Goal: Information Seeking & Learning: Learn about a topic

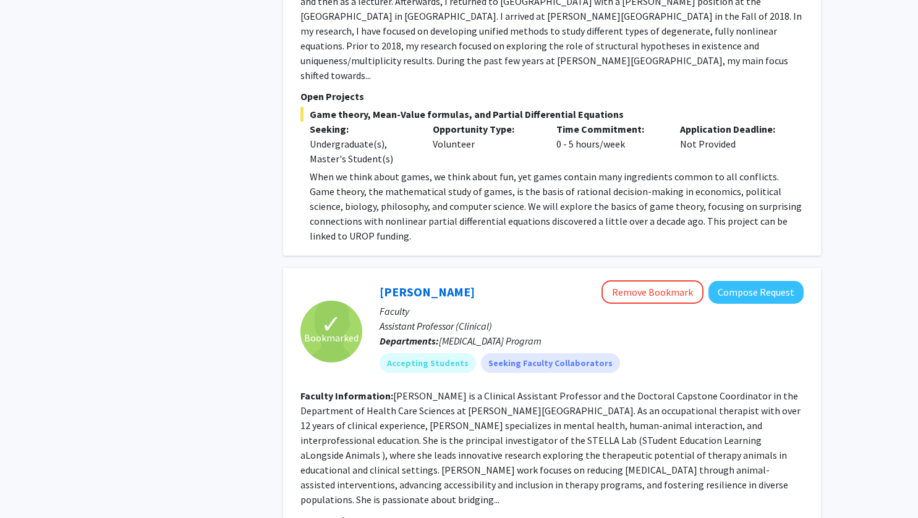
scroll to position [1949, 0]
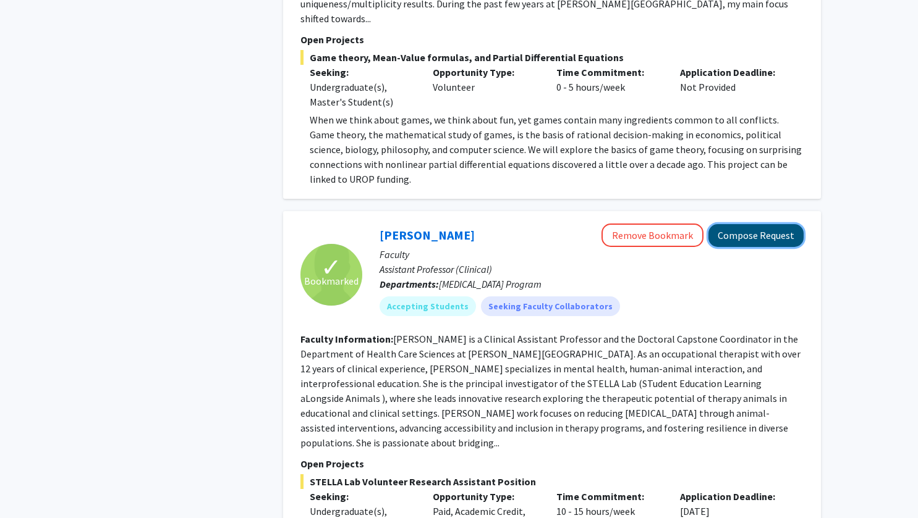
click at [771, 224] on button "Compose Request" at bounding box center [755, 235] width 95 height 23
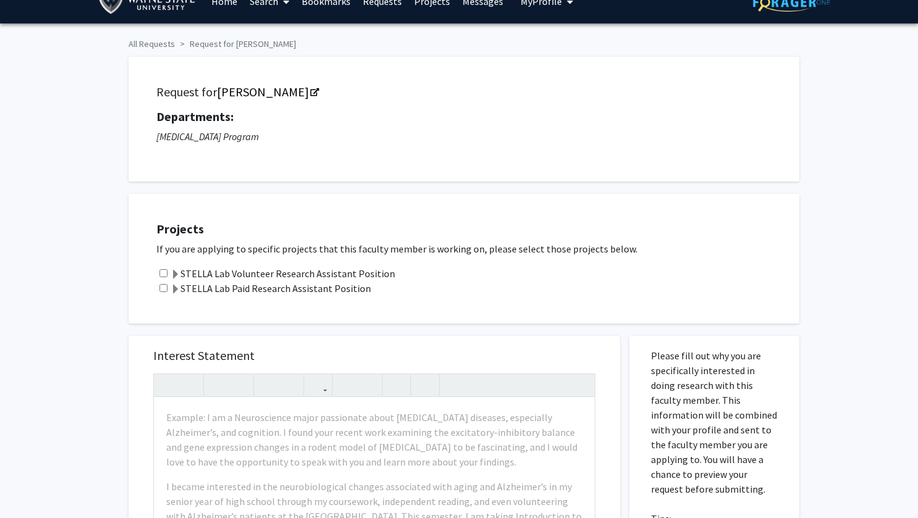
scroll to position [20, 0]
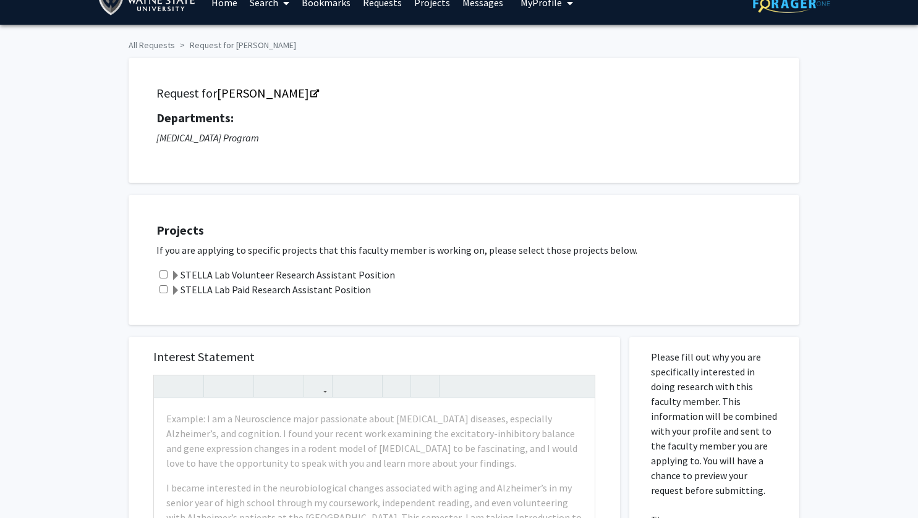
click at [163, 272] on input "checkbox" at bounding box center [163, 275] width 8 height 8
checkbox input "true"
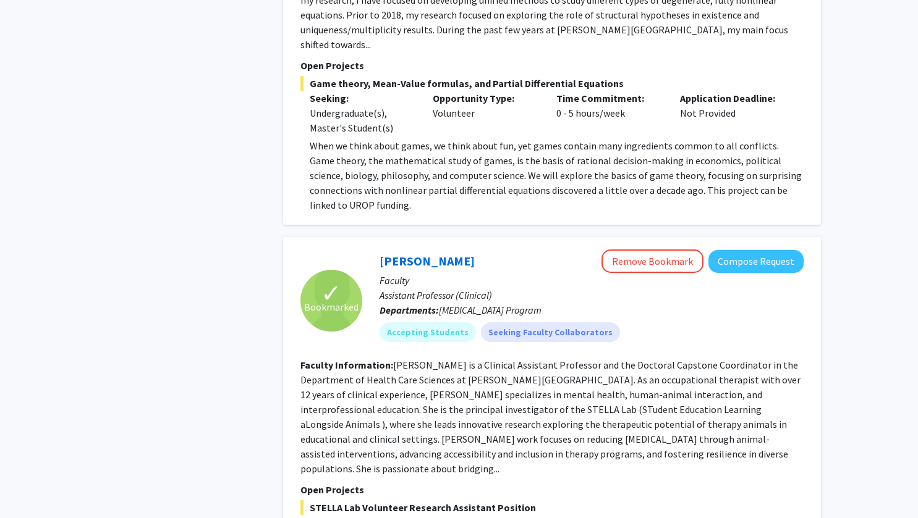
scroll to position [1946, 0]
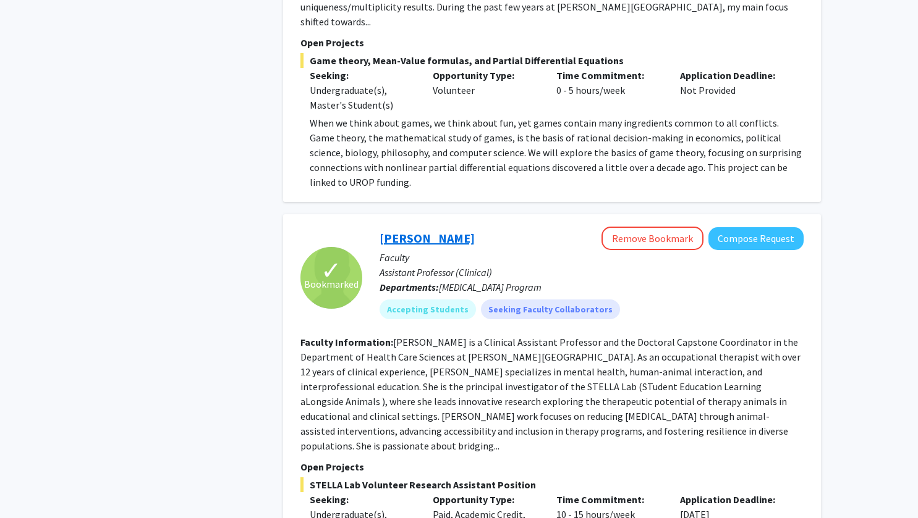
click at [437, 230] on link "[PERSON_NAME]" at bounding box center [426, 237] width 95 height 15
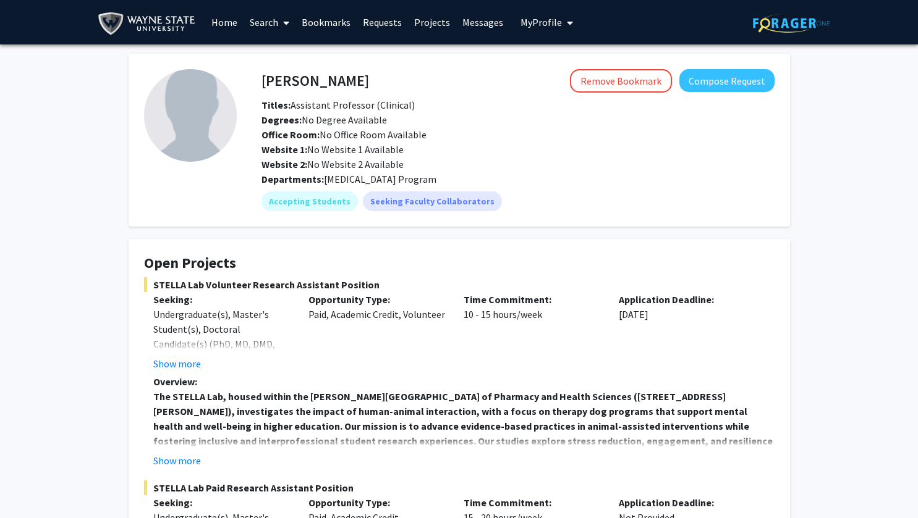
scroll to position [256, 0]
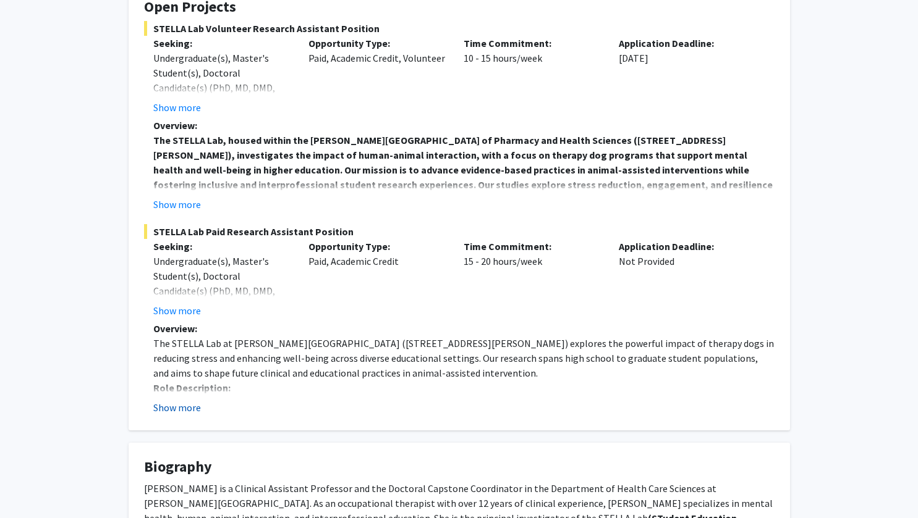
click at [179, 410] on button "Show more" at bounding box center [177, 407] width 48 height 15
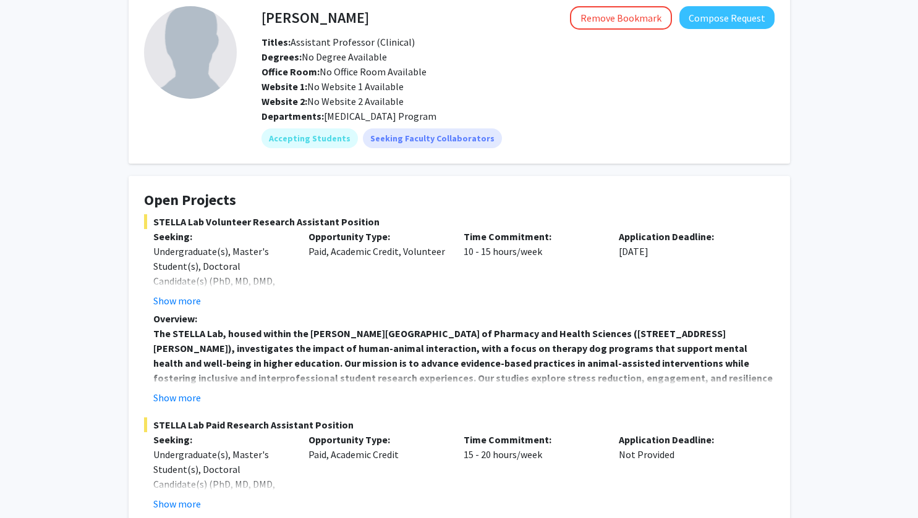
scroll to position [62, 0]
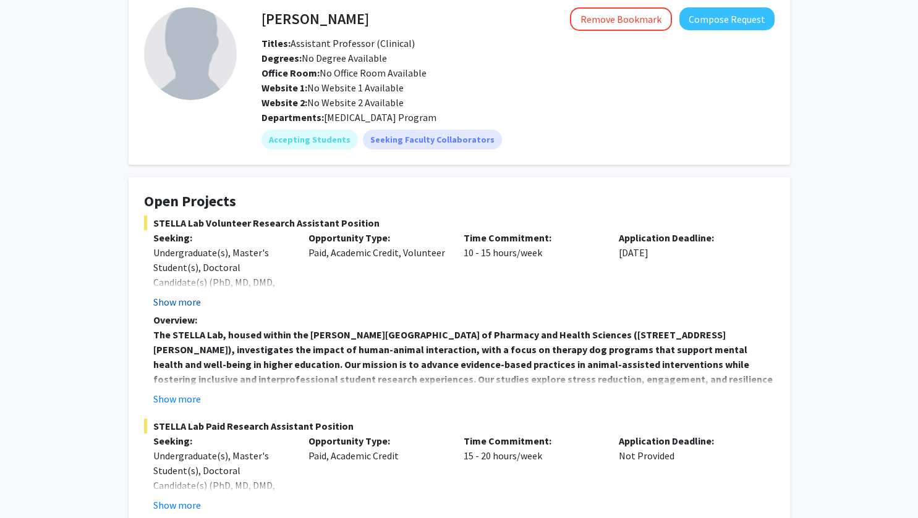
click at [189, 303] on button "Show more" at bounding box center [177, 302] width 48 height 15
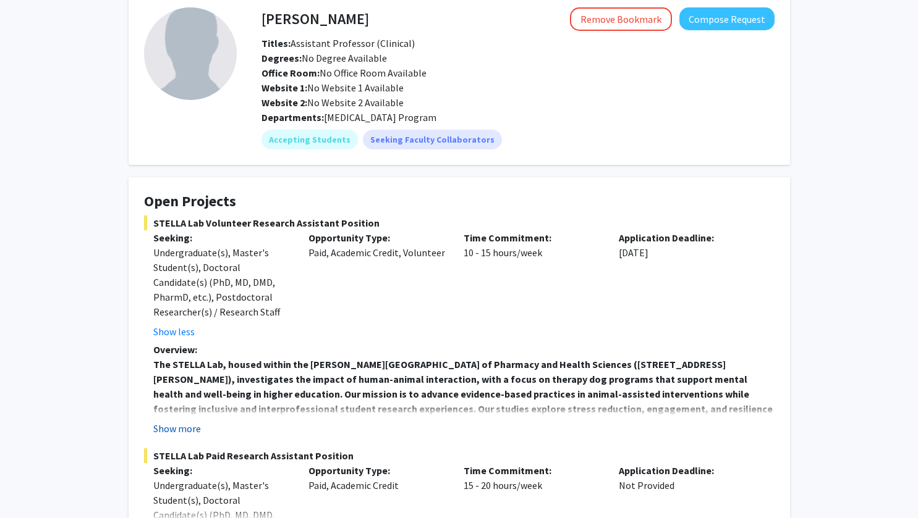
click at [193, 426] on button "Show more" at bounding box center [177, 428] width 48 height 15
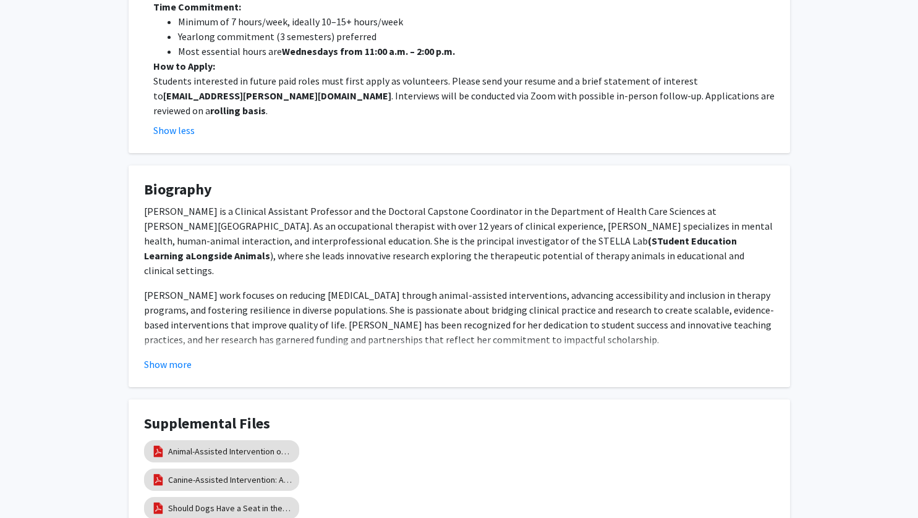
scroll to position [1261, 0]
click at [163, 357] on button "Show more" at bounding box center [168, 364] width 48 height 15
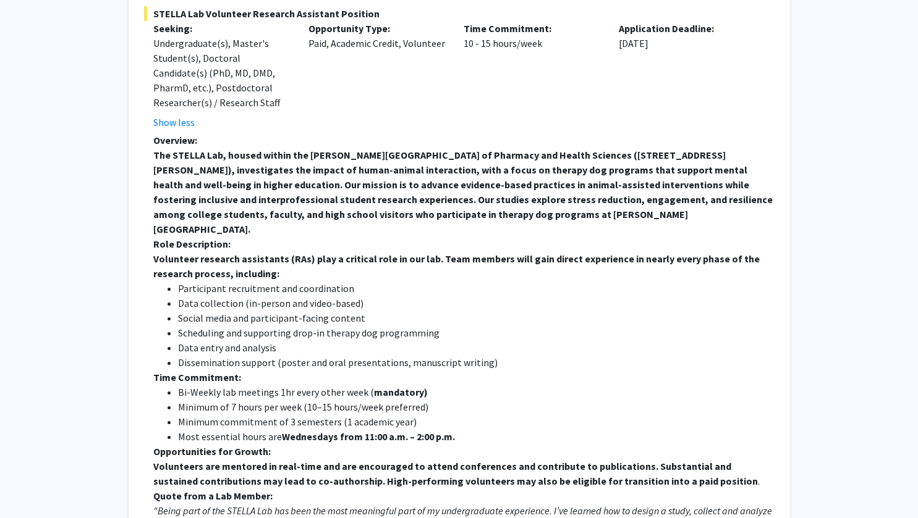
scroll to position [0, 0]
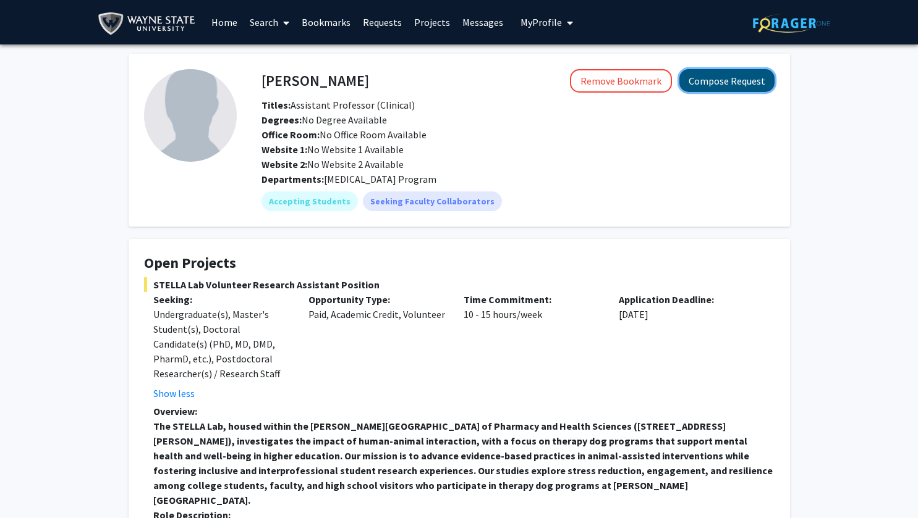
click at [732, 77] on button "Compose Request" at bounding box center [726, 80] width 95 height 23
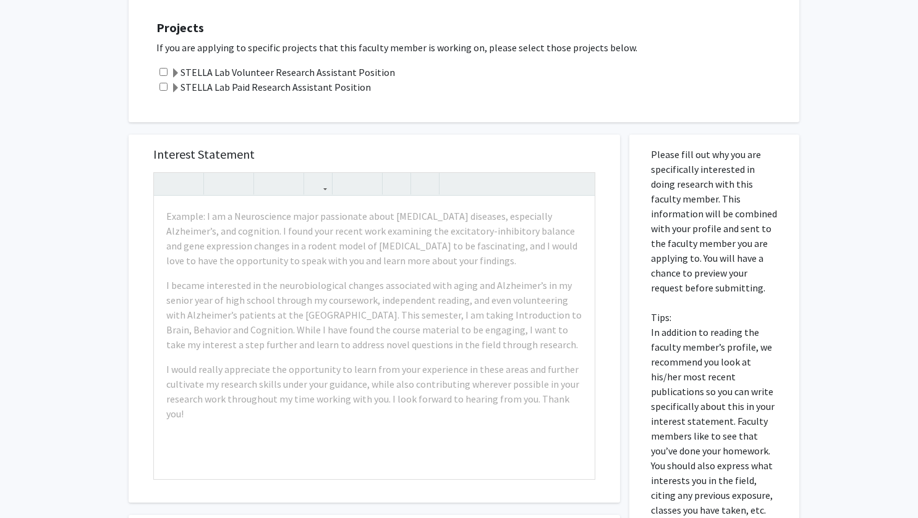
scroll to position [223, 0]
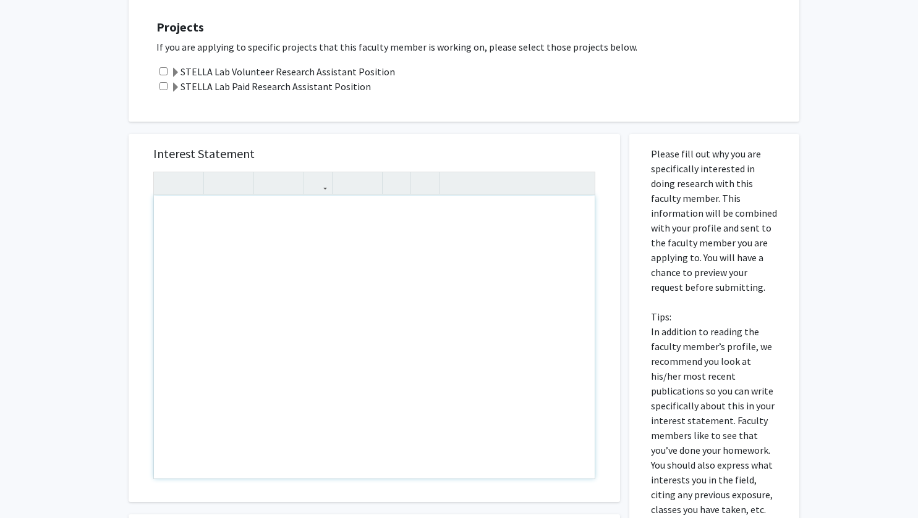
drag, startPoint x: 343, startPoint y: 228, endPoint x: 386, endPoint y: 240, distance: 44.8
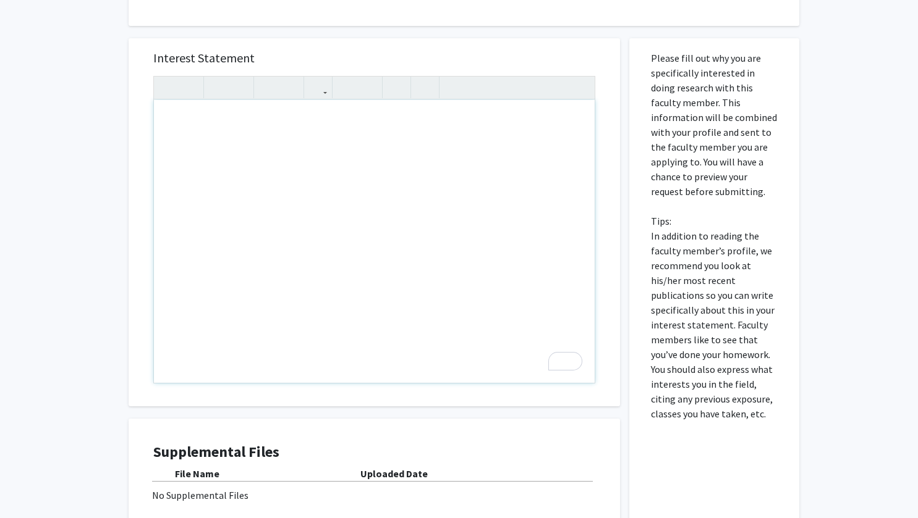
scroll to position [319, 0]
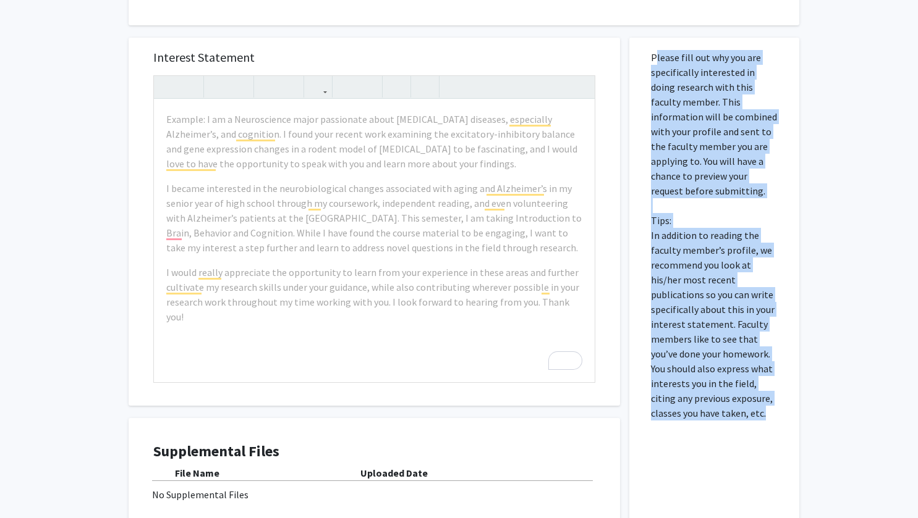
drag, startPoint x: 742, startPoint y: 413, endPoint x: 649, endPoint y: 54, distance: 370.3
click at [649, 54] on div "Please fill out why you are specifically interested in doing research with this…" at bounding box center [713, 311] width 151 height 546
copy p "Please fill out why you are specifically interested in doing research with this…"
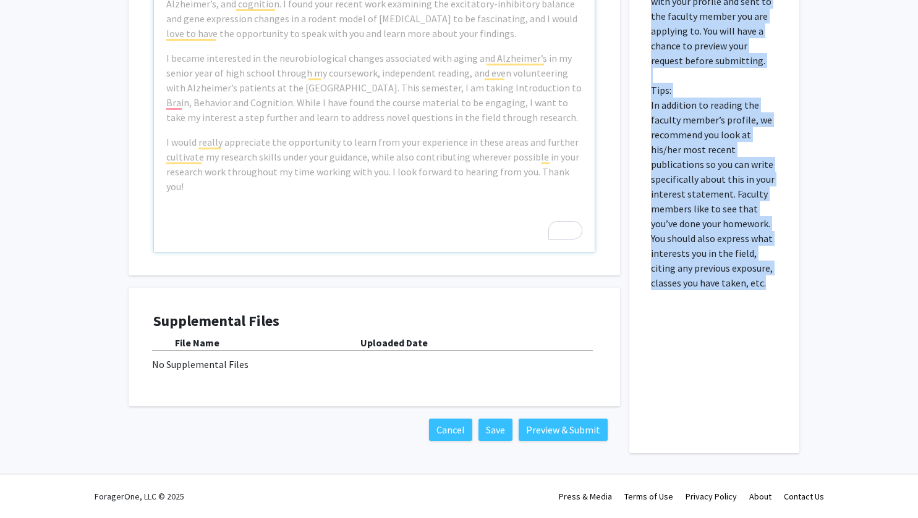
scroll to position [0, 0]
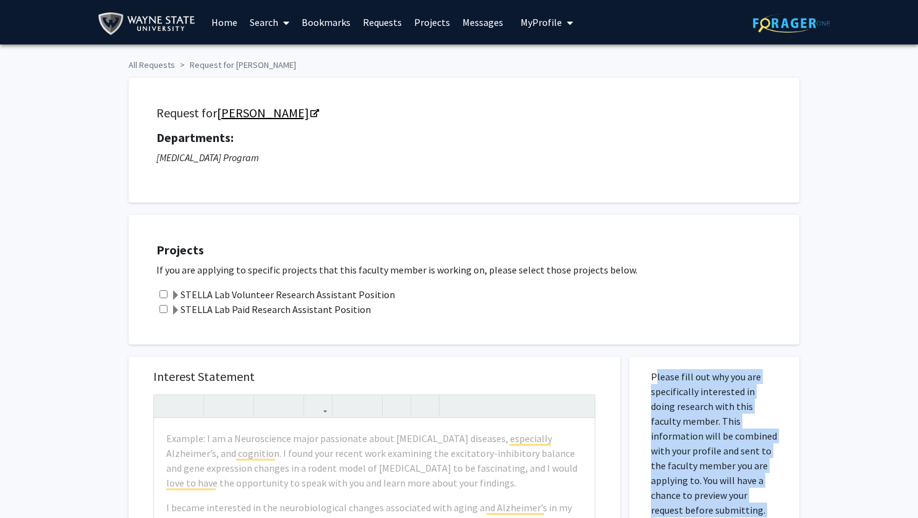
click at [235, 108] on link "[PERSON_NAME]" at bounding box center [267, 112] width 101 height 15
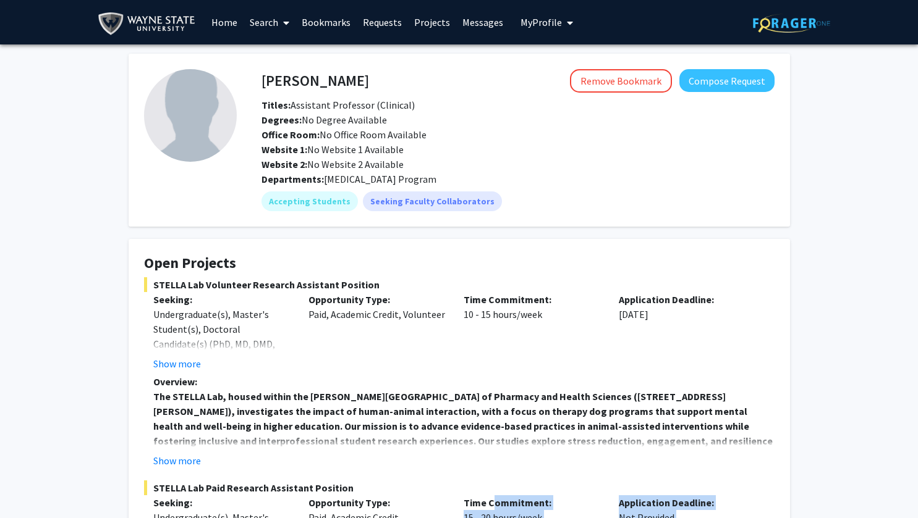
drag, startPoint x: 204, startPoint y: 405, endPoint x: 492, endPoint y: 499, distance: 303.5
click at [564, 339] on div "Time Commitment: 10 - 15 hours/week" at bounding box center [531, 331] width 155 height 79
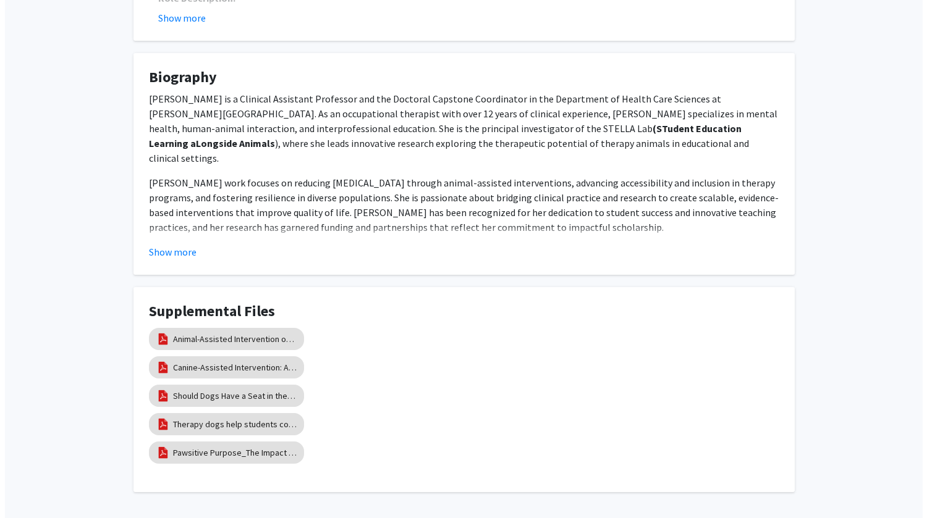
scroll to position [698, 0]
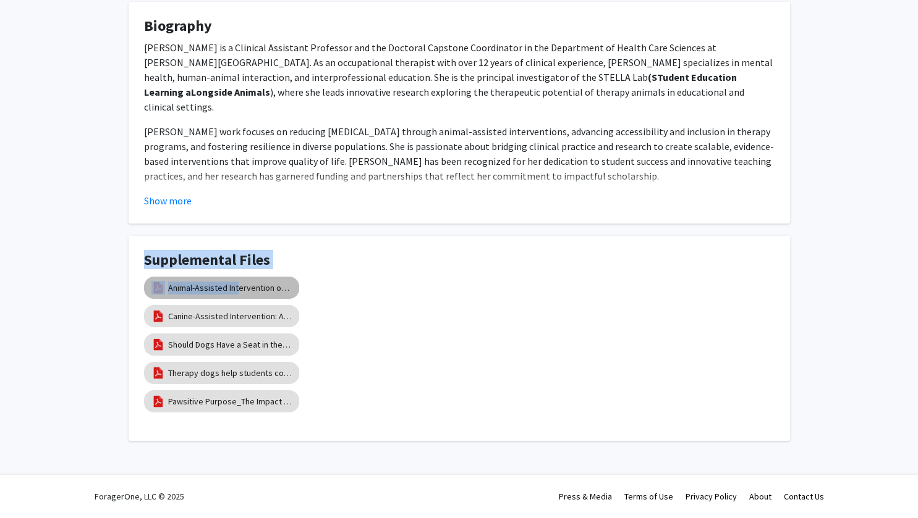
drag, startPoint x: 232, startPoint y: 286, endPoint x: 445, endPoint y: 217, distance: 224.1
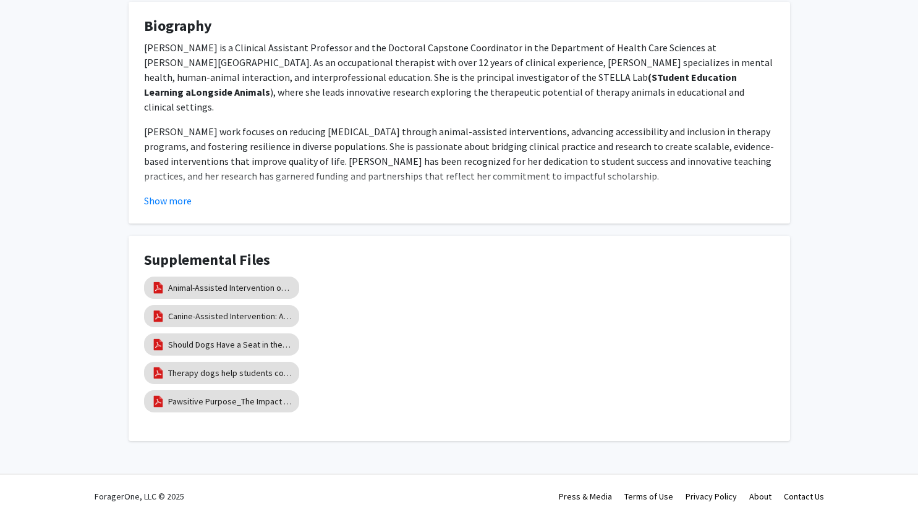
click at [403, 312] on div "Canine-Assisted Intervention: A Randomized Controlled Trial" at bounding box center [459, 316] width 630 height 28
click at [246, 292] on link "Animal-Assisted Intervention on College Campuses" at bounding box center [230, 288] width 124 height 13
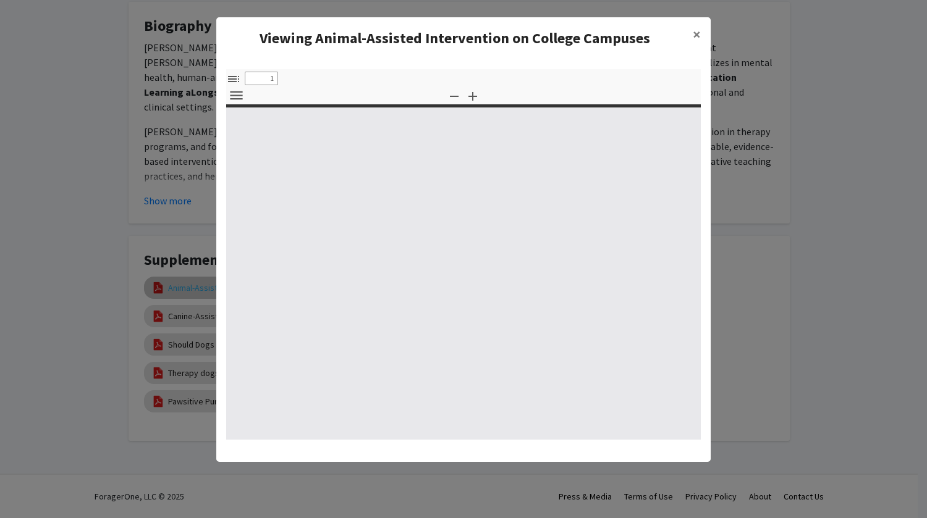
select select "custom"
type input "0"
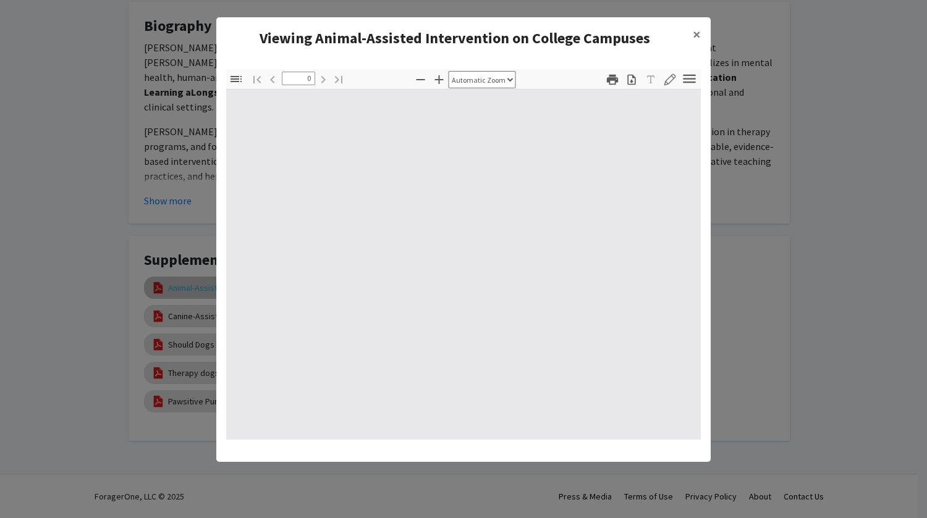
select select "custom"
type input "1"
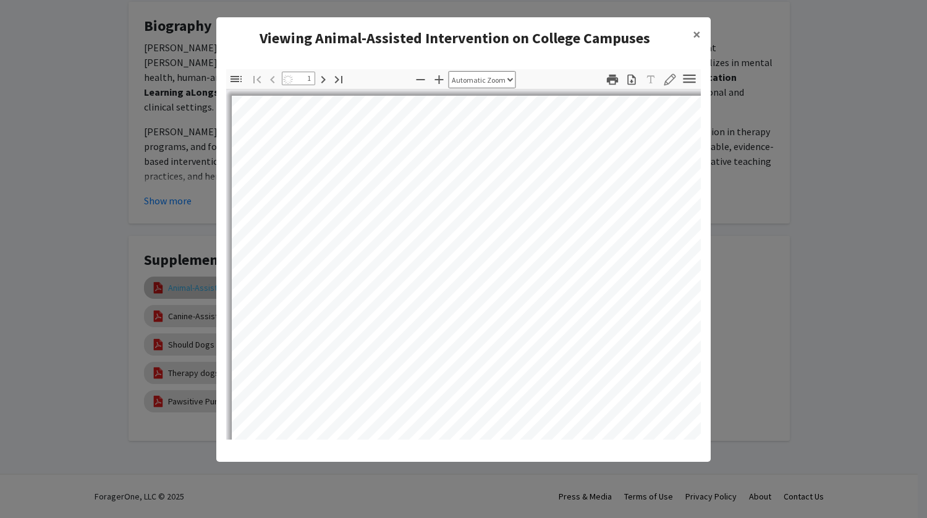
select select "auto"
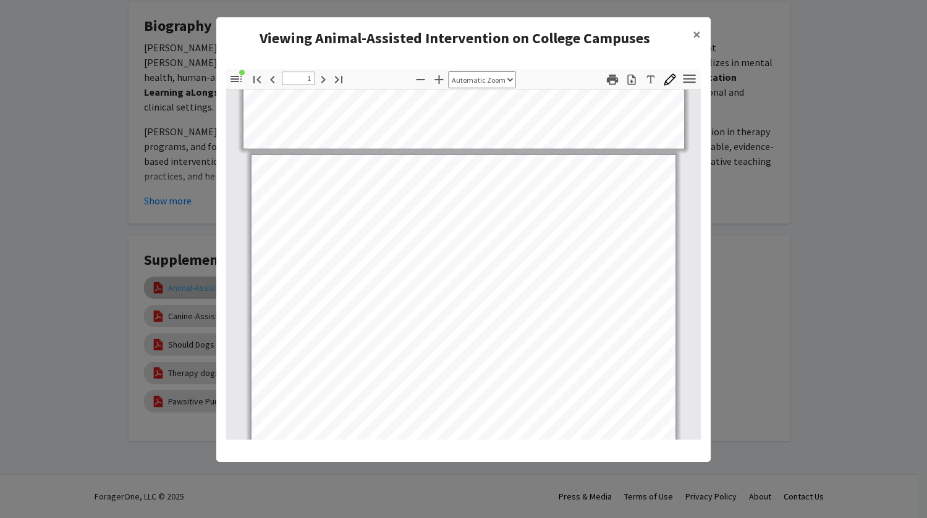
scroll to position [633, 0]
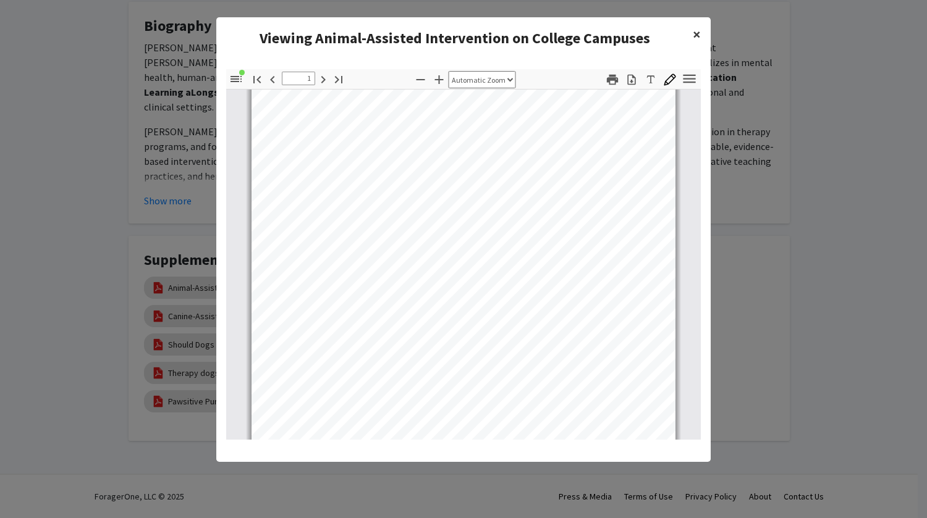
click at [694, 35] on span "×" at bounding box center [697, 34] width 8 height 19
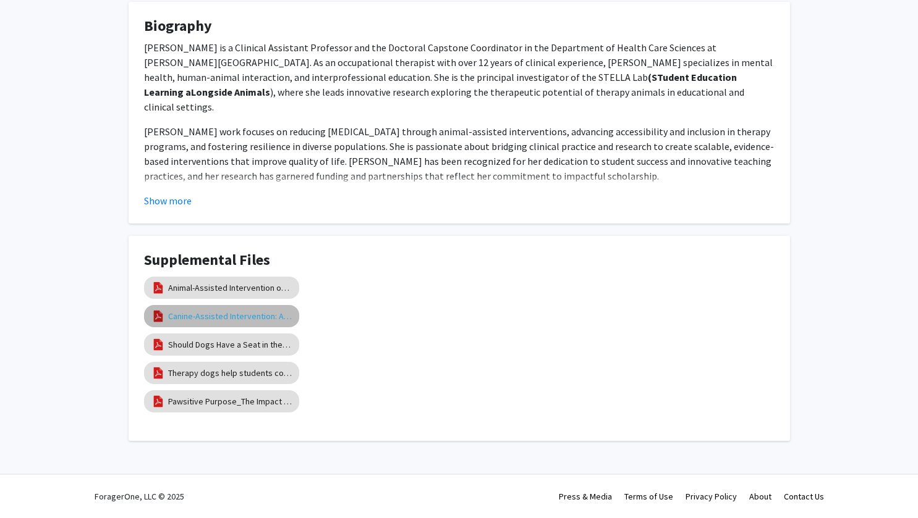
click at [209, 317] on link "Canine-Assisted Intervention: A Randomized Controlled Trial" at bounding box center [230, 316] width 124 height 13
select select "custom"
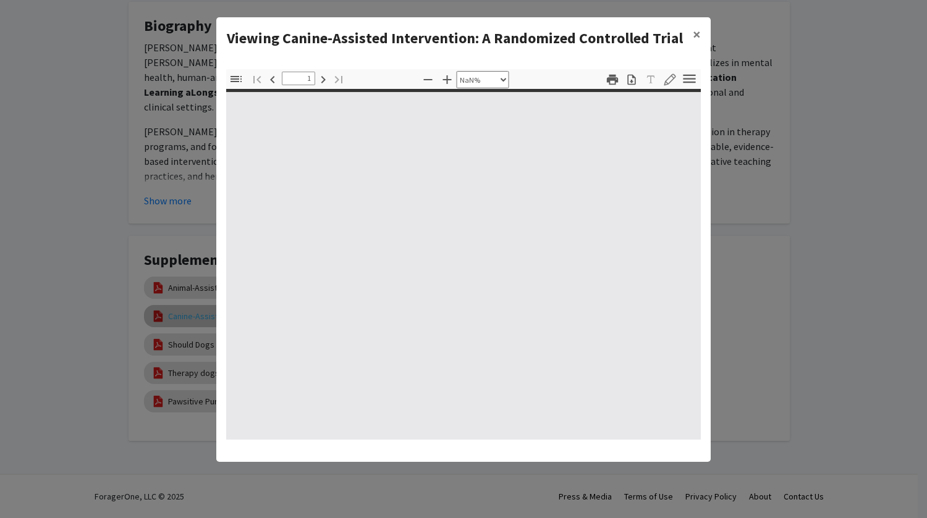
type input "0"
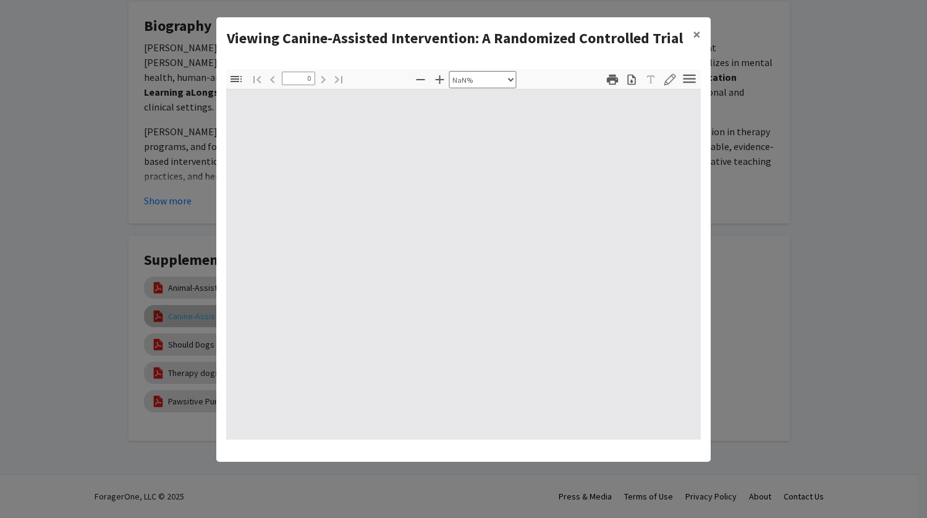
select select "auto"
type input "1"
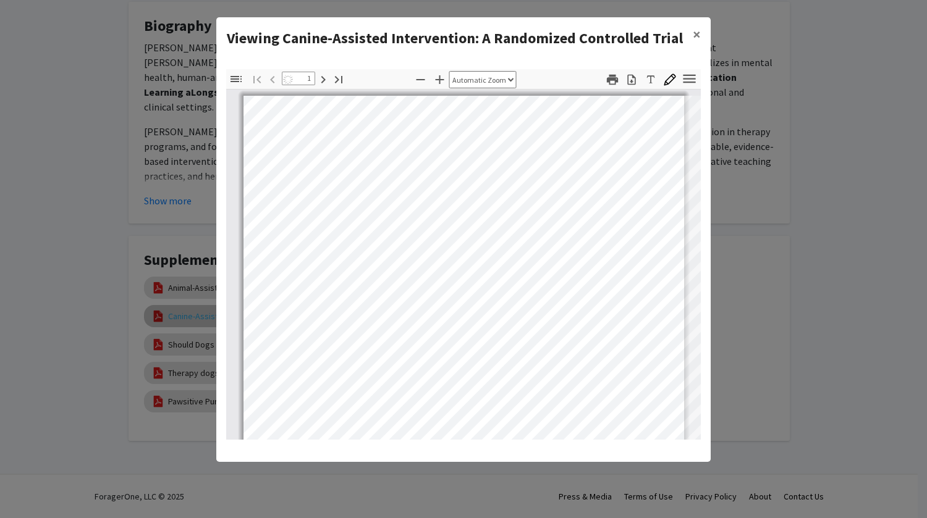
select select "auto"
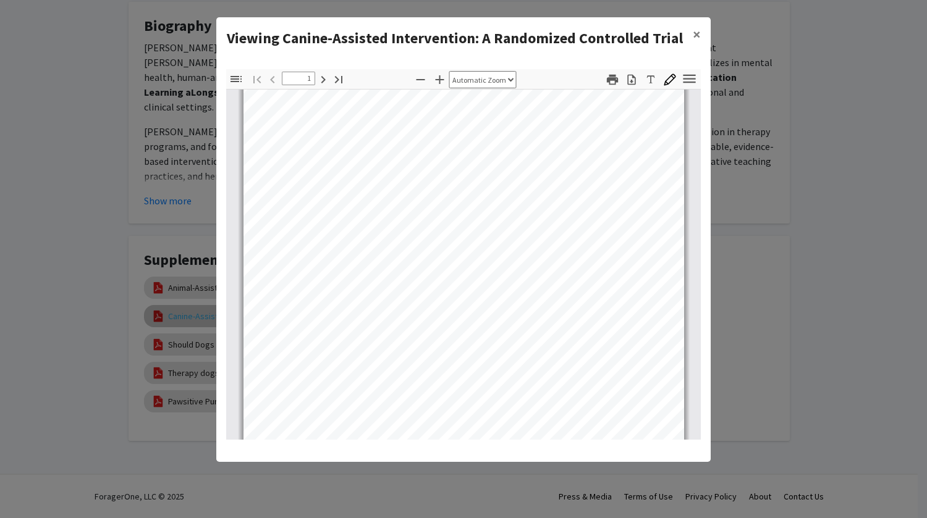
scroll to position [105, 0]
click at [697, 35] on span "×" at bounding box center [697, 34] width 8 height 19
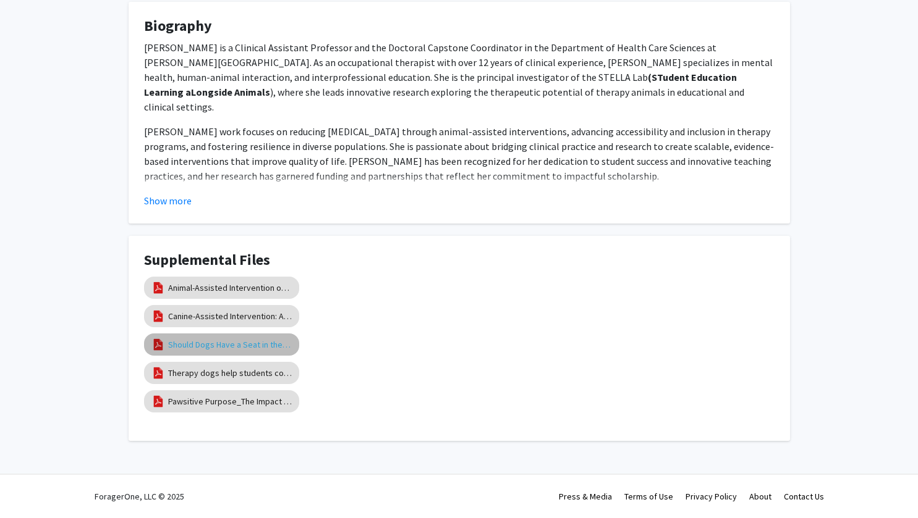
click at [214, 342] on link "Should Dogs Have a Seat in the Classroom?" at bounding box center [230, 345] width 124 height 13
select select "custom"
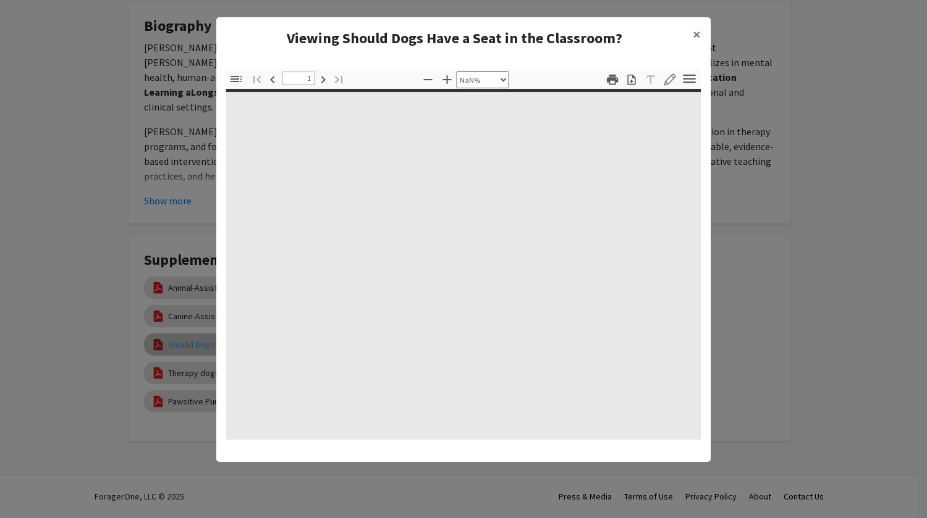
type input "0"
select select "custom"
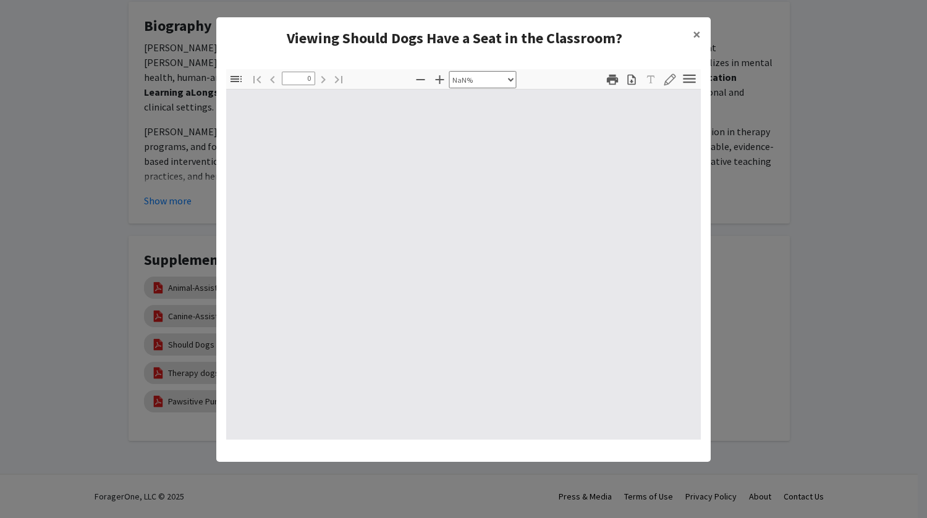
type input "1"
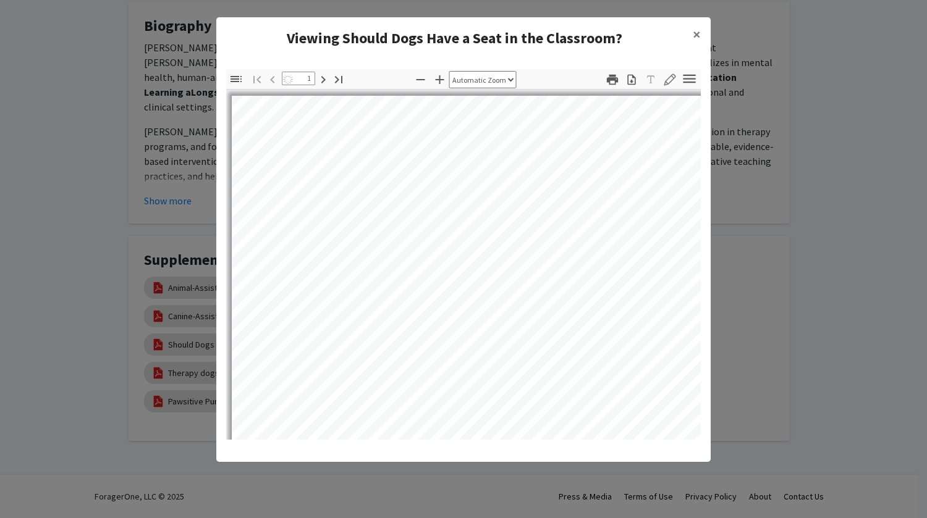
select select "auto"
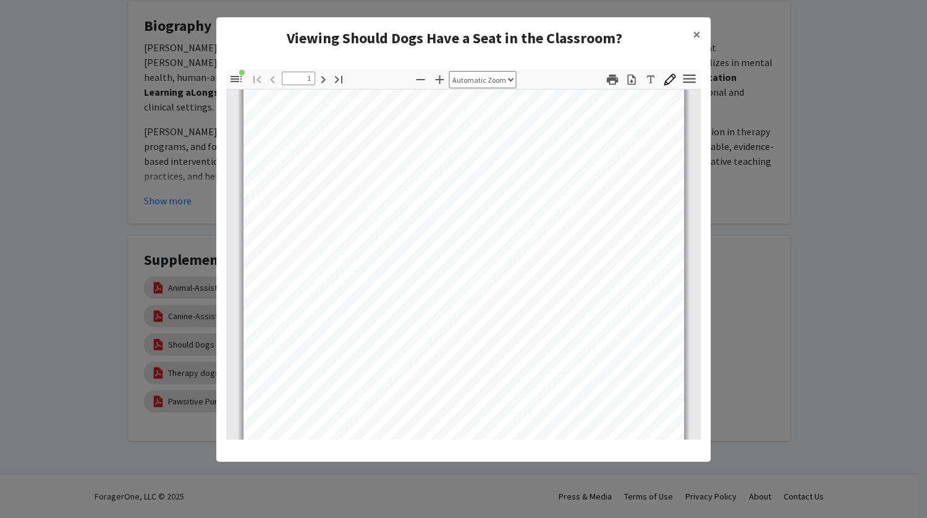
scroll to position [43, 0]
type input "2"
click at [693, 33] on span "×" at bounding box center [697, 34] width 8 height 19
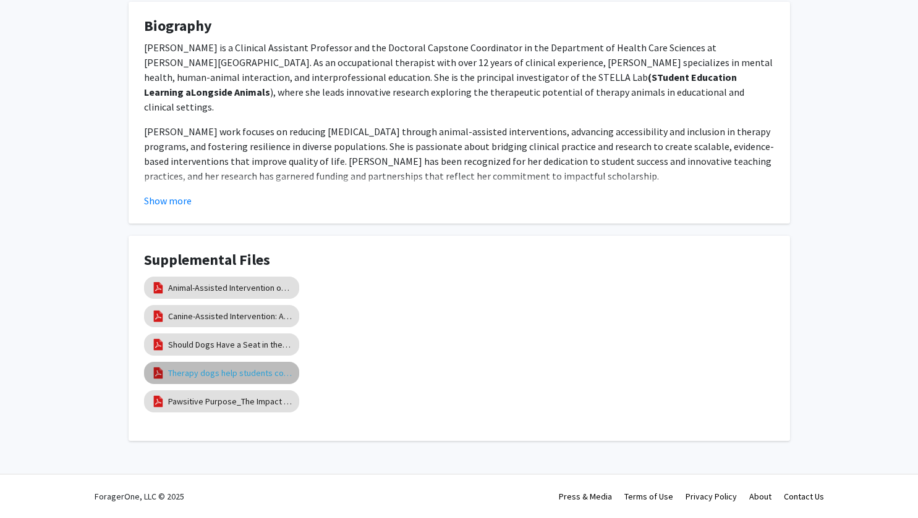
click at [230, 378] on link "Therapy dogs help students cope with the stress of college life" at bounding box center [230, 373] width 124 height 13
select select "custom"
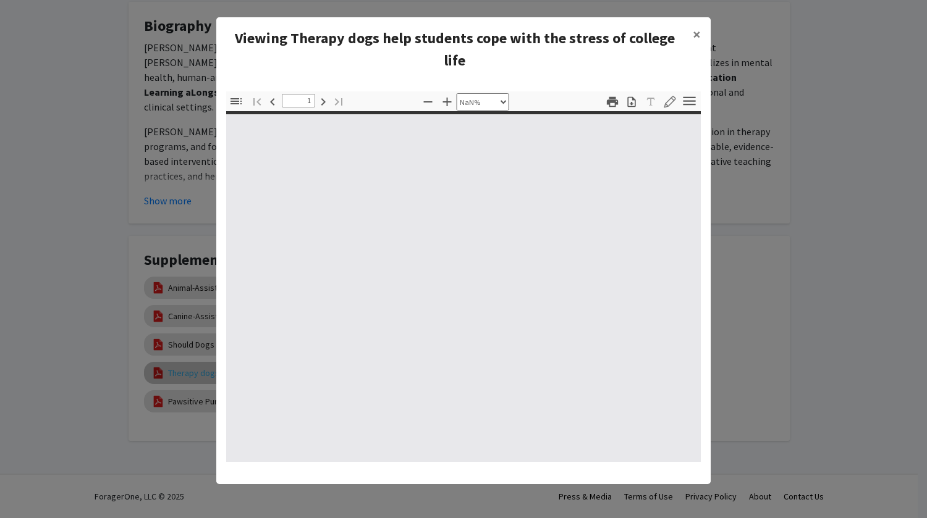
type input "0"
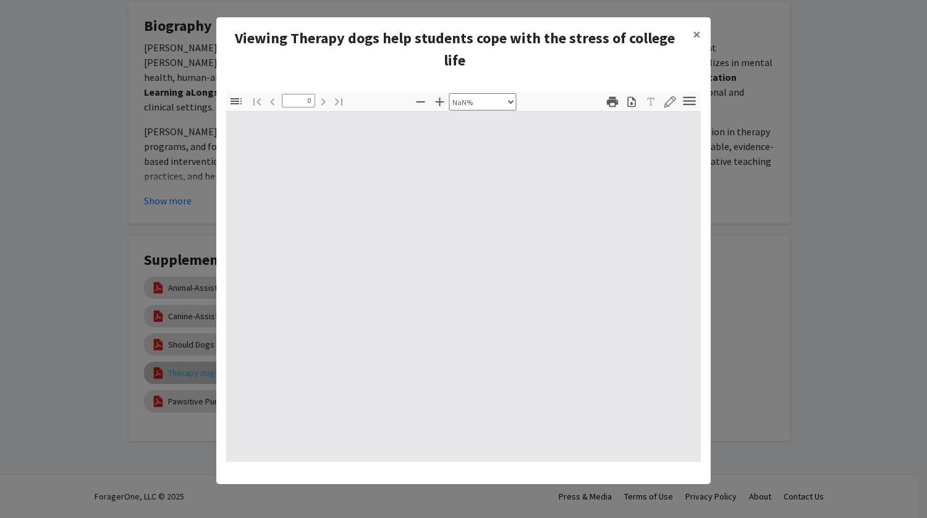
select select "auto"
type input "1"
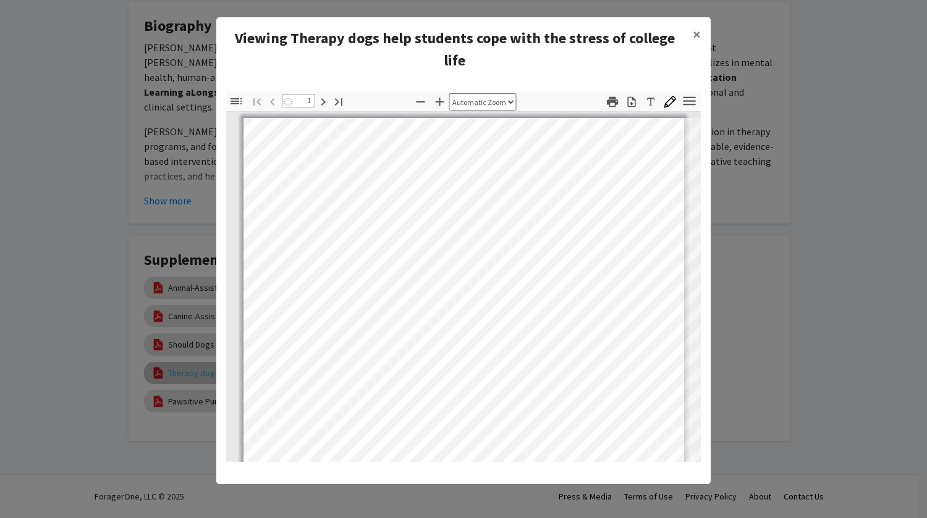
select select "auto"
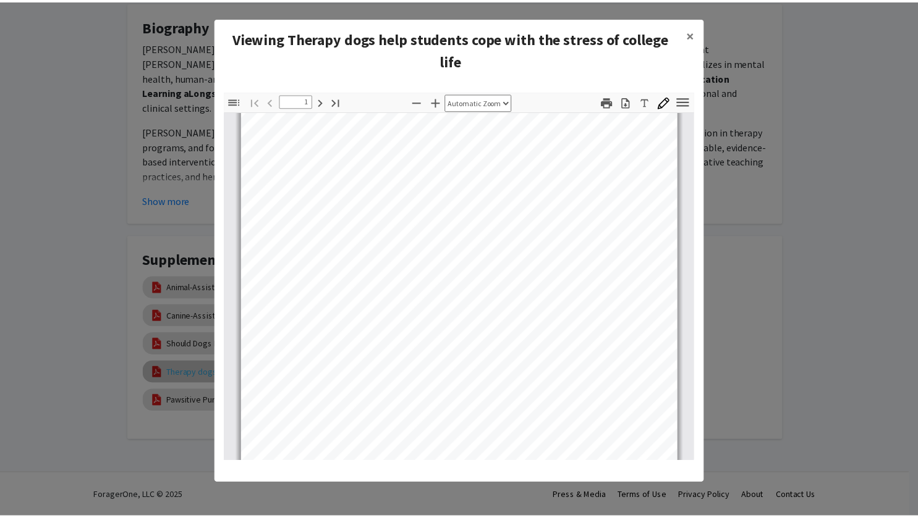
scroll to position [430, 0]
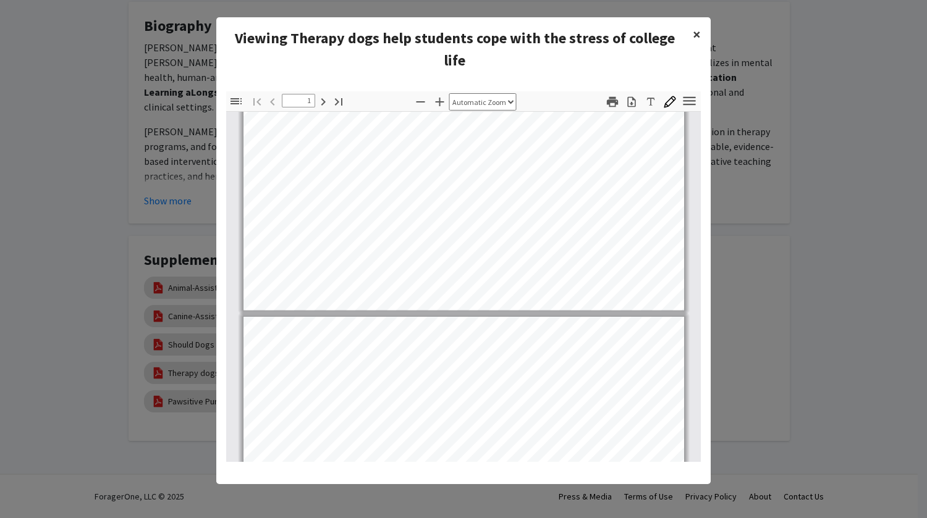
click at [701, 35] on button "×" at bounding box center [697, 34] width 28 height 35
